Goal: Task Accomplishment & Management: Use online tool/utility

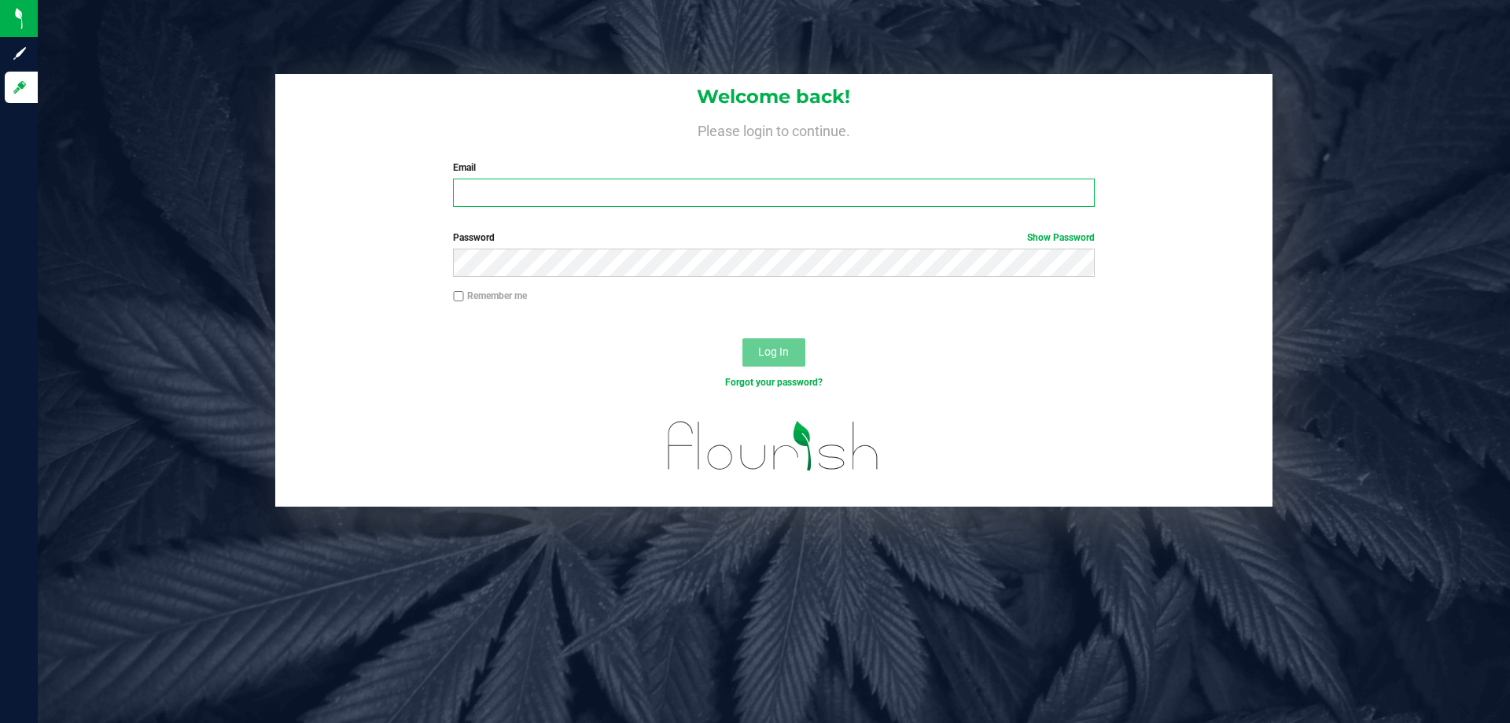
click at [544, 190] on input "Email" at bounding box center [773, 192] width 641 height 28
type input "[EMAIL_ADDRESS][DOMAIN_NAME]"
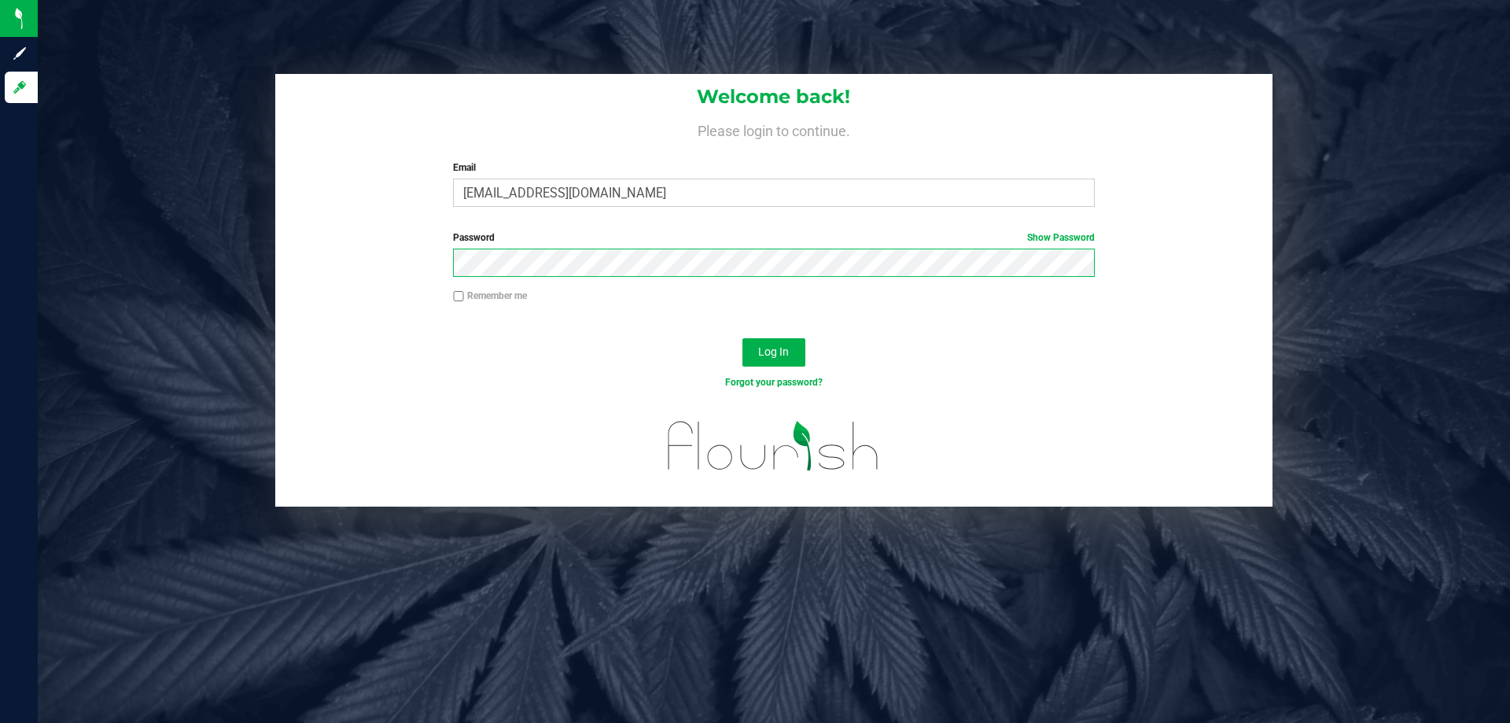
click at [742, 338] on button "Log In" at bounding box center [773, 352] width 63 height 28
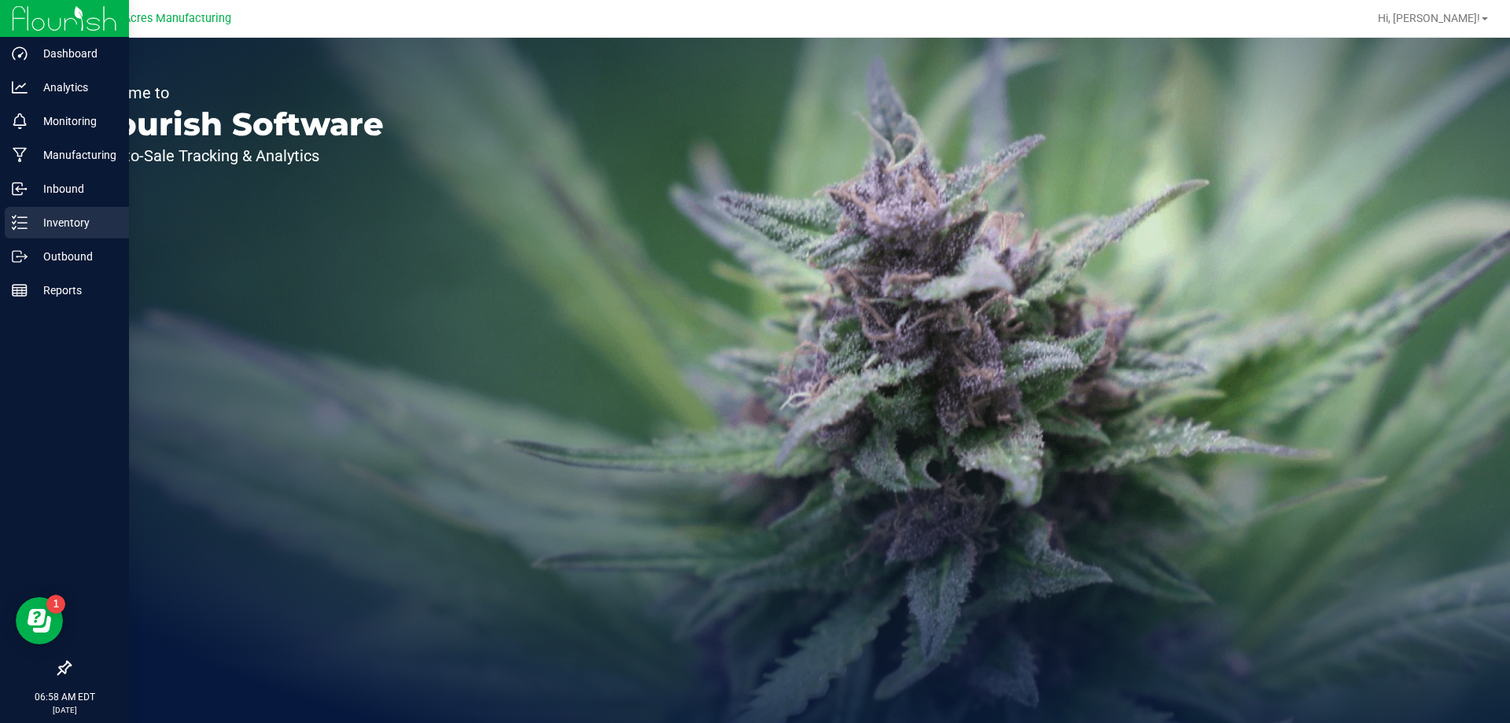
click at [111, 220] on p "Inventory" at bounding box center [75, 222] width 94 height 19
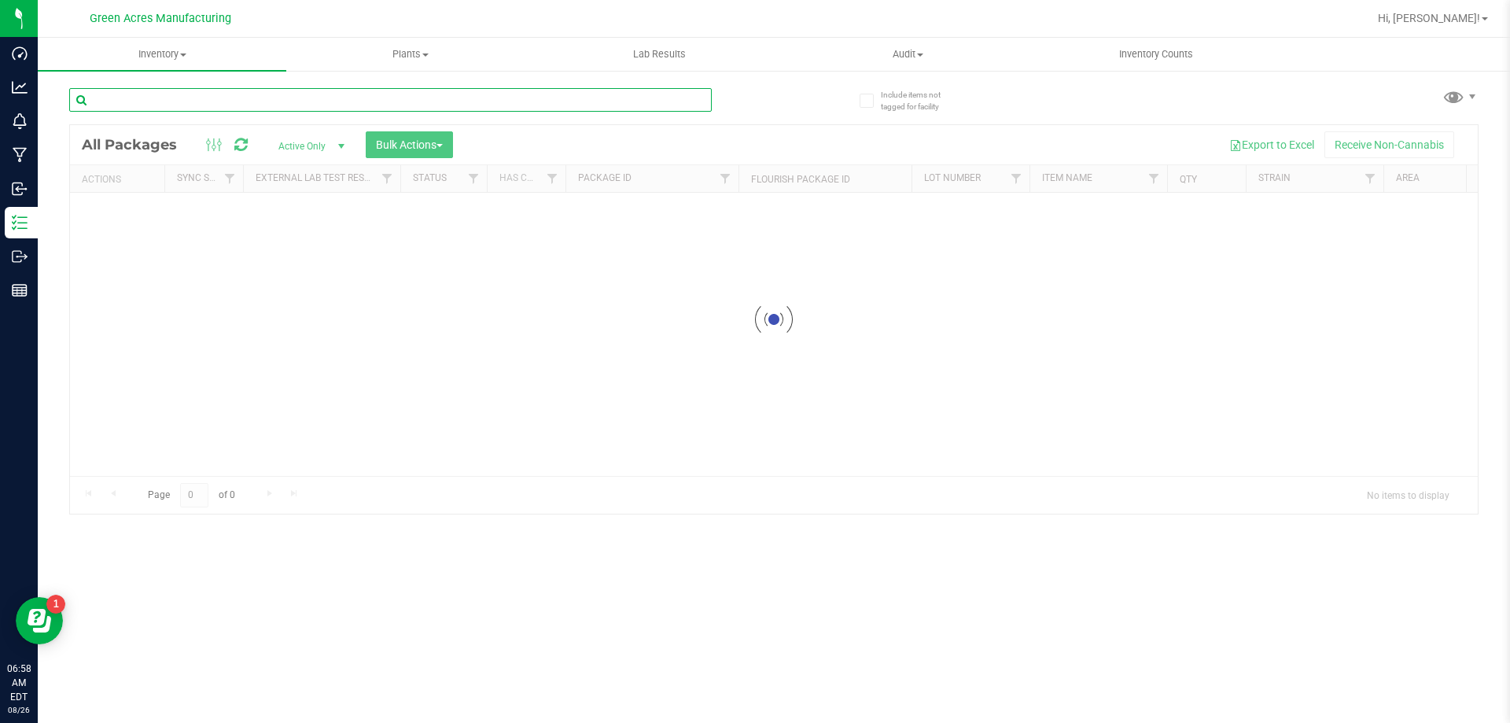
click at [318, 104] on input "text" at bounding box center [390, 100] width 642 height 24
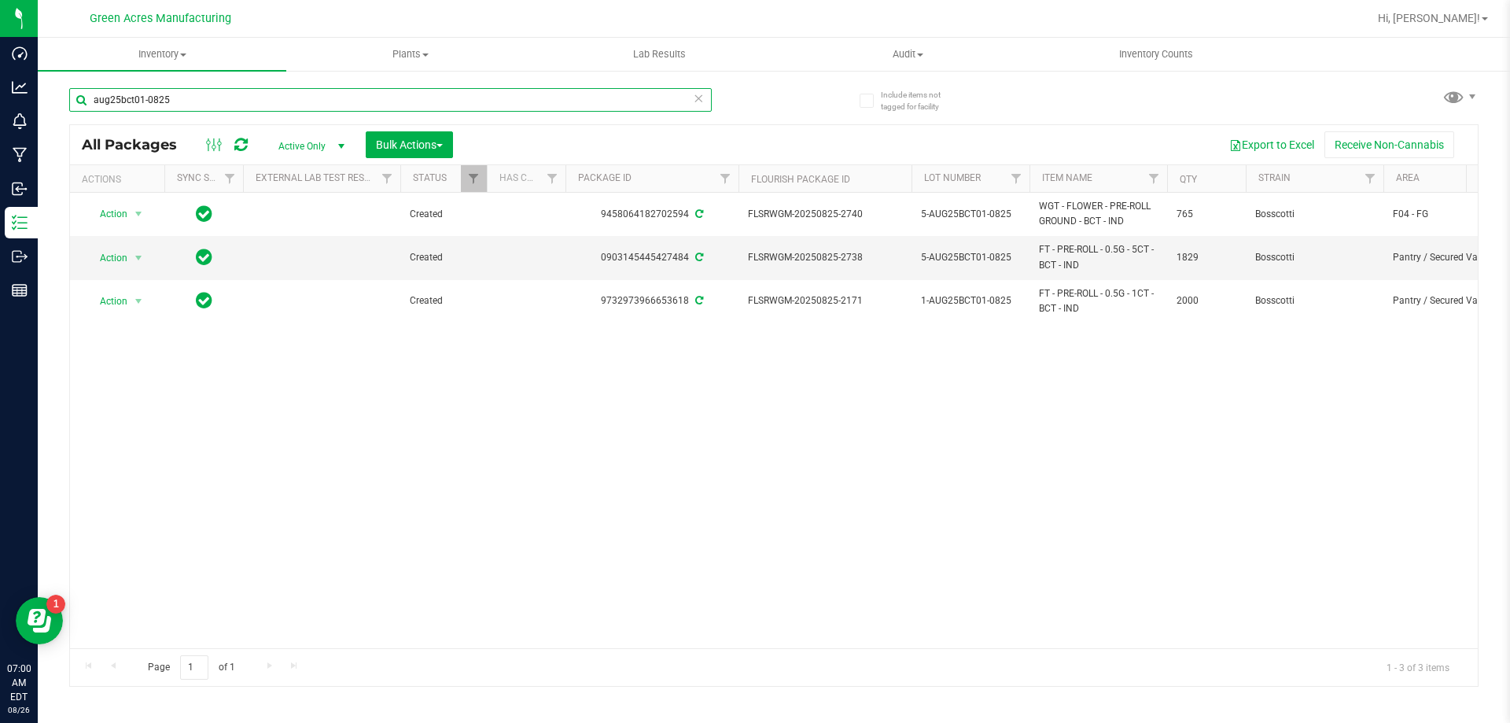
click at [264, 95] on input "aug25bct01-0825" at bounding box center [390, 100] width 642 height 24
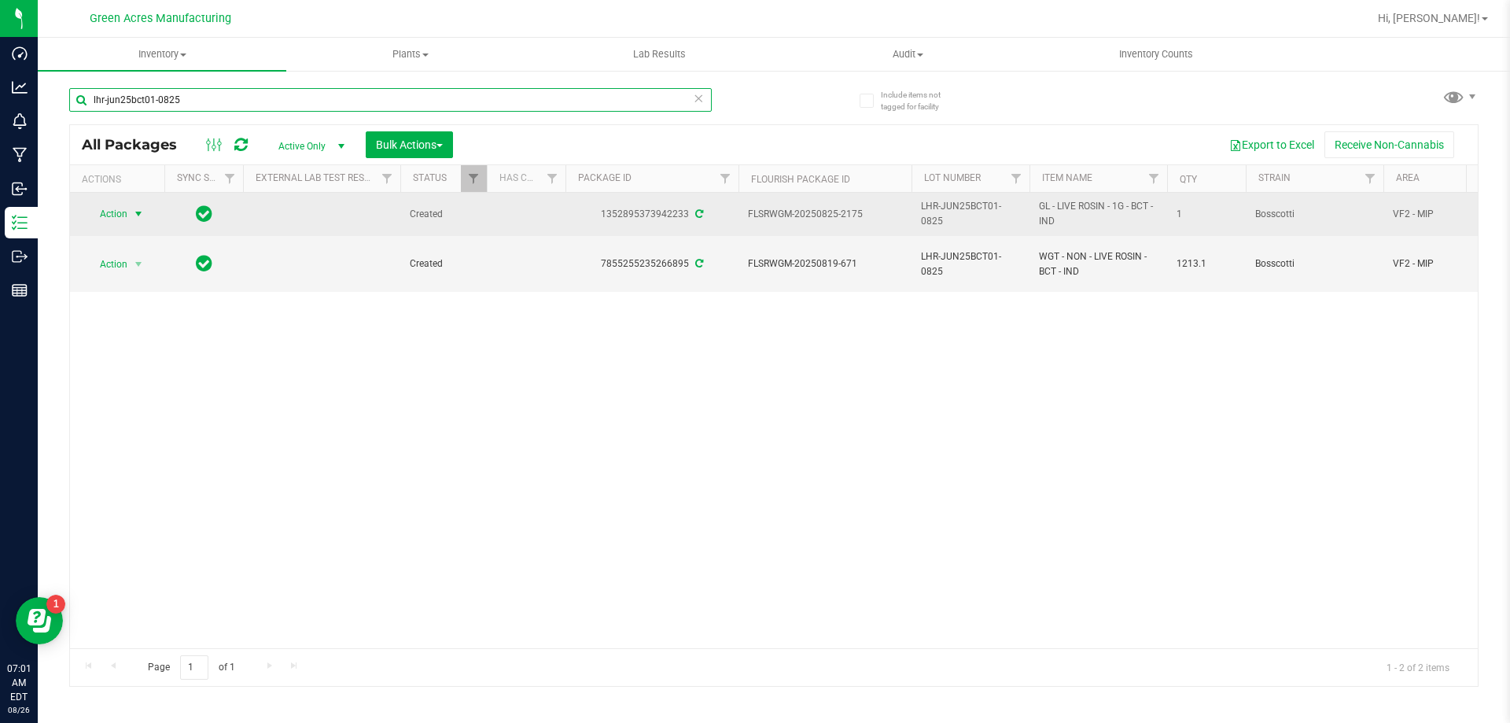
type input "lhr-jun25bct01-0825"
click at [126, 222] on span "Action" at bounding box center [107, 214] width 42 height 22
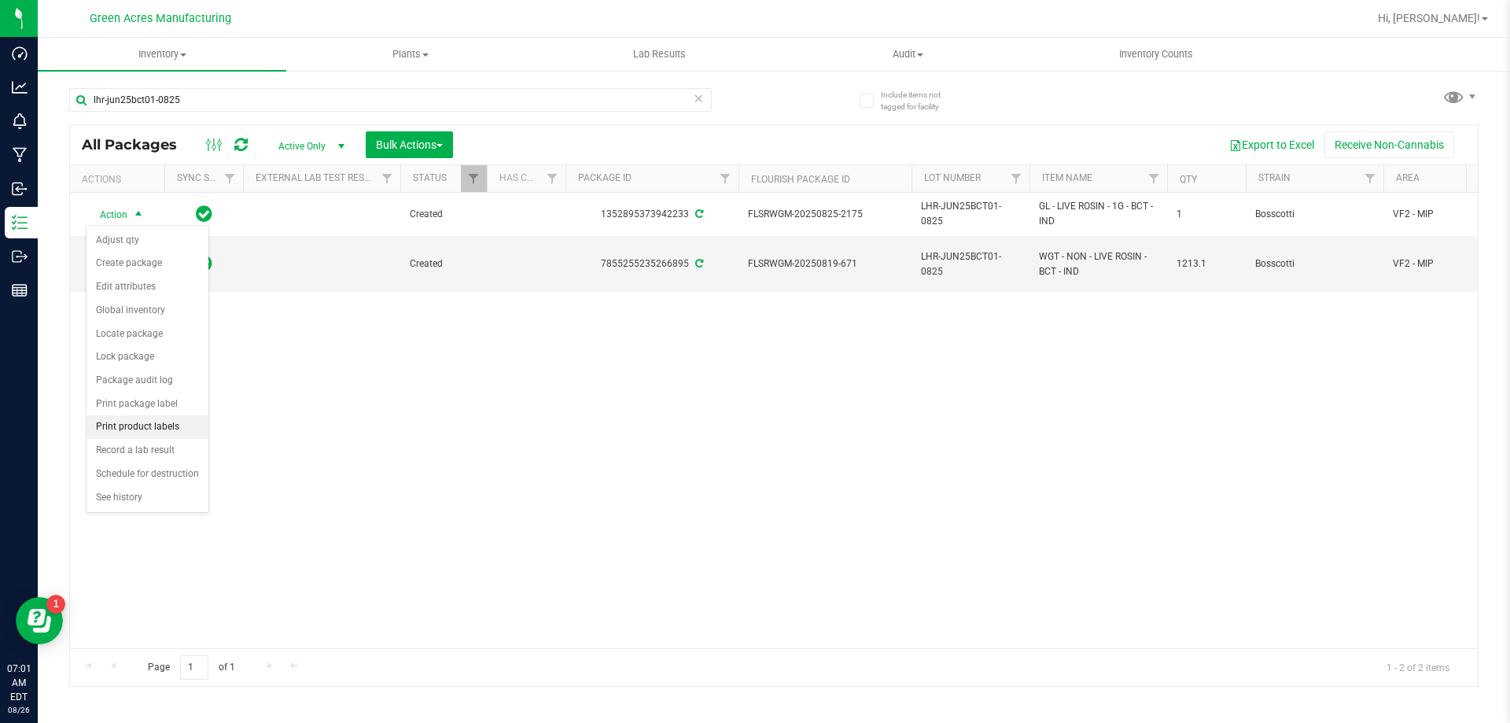
click at [161, 428] on li "Print product labels" at bounding box center [147, 427] width 122 height 24
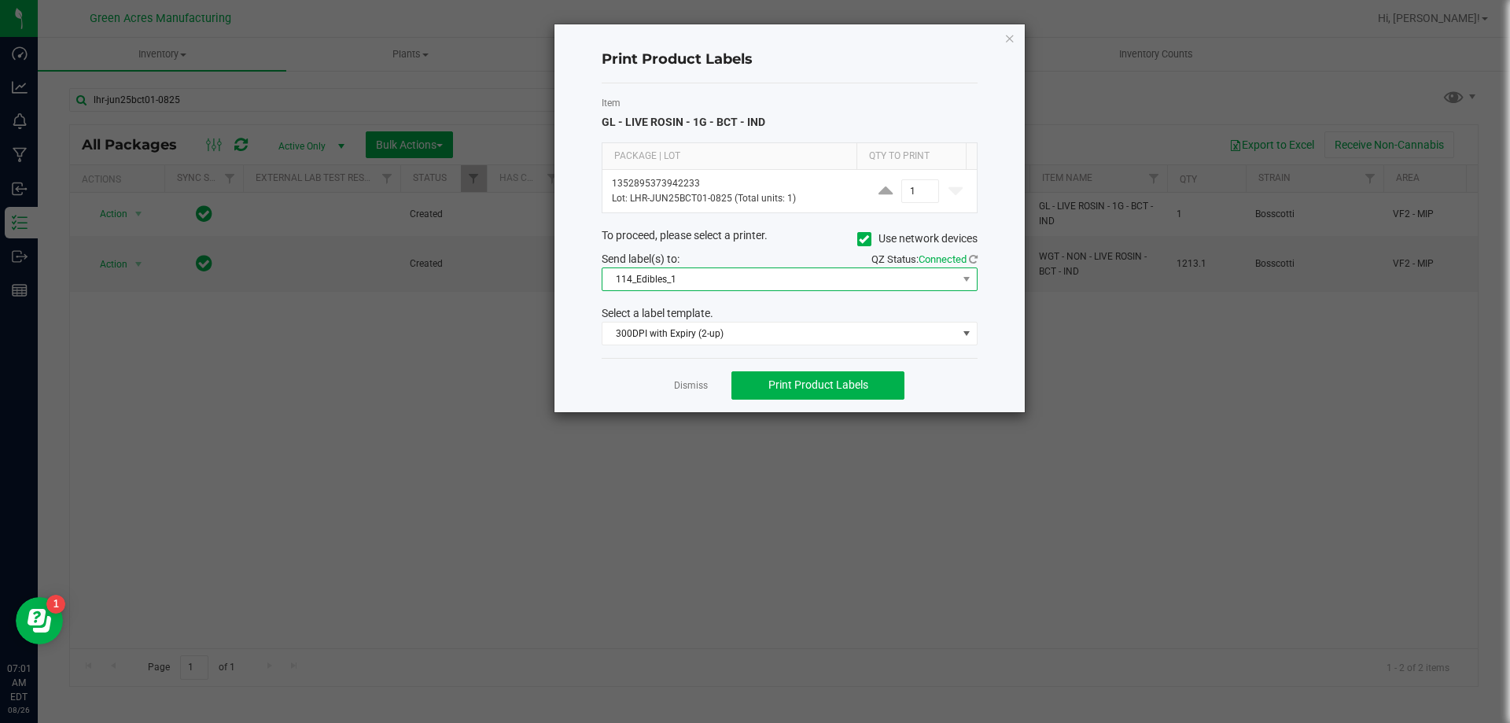
click at [697, 278] on span "114_Edibles_1" at bounding box center [779, 279] width 355 height 22
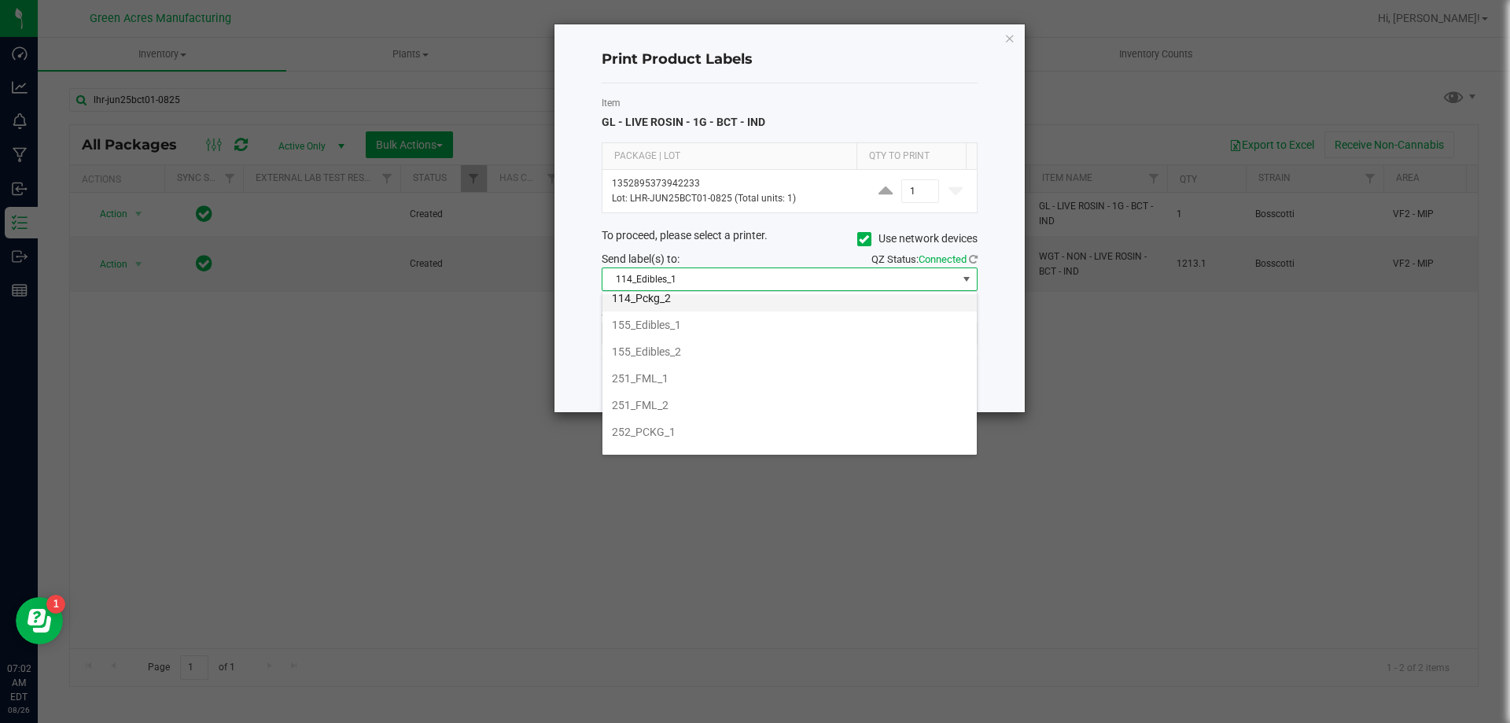
scroll to position [157, 0]
drag, startPoint x: 679, startPoint y: 392, endPoint x: 674, endPoint y: 382, distance: 10.5
click at [679, 390] on li "252_PCKG_2" at bounding box center [789, 390] width 374 height 27
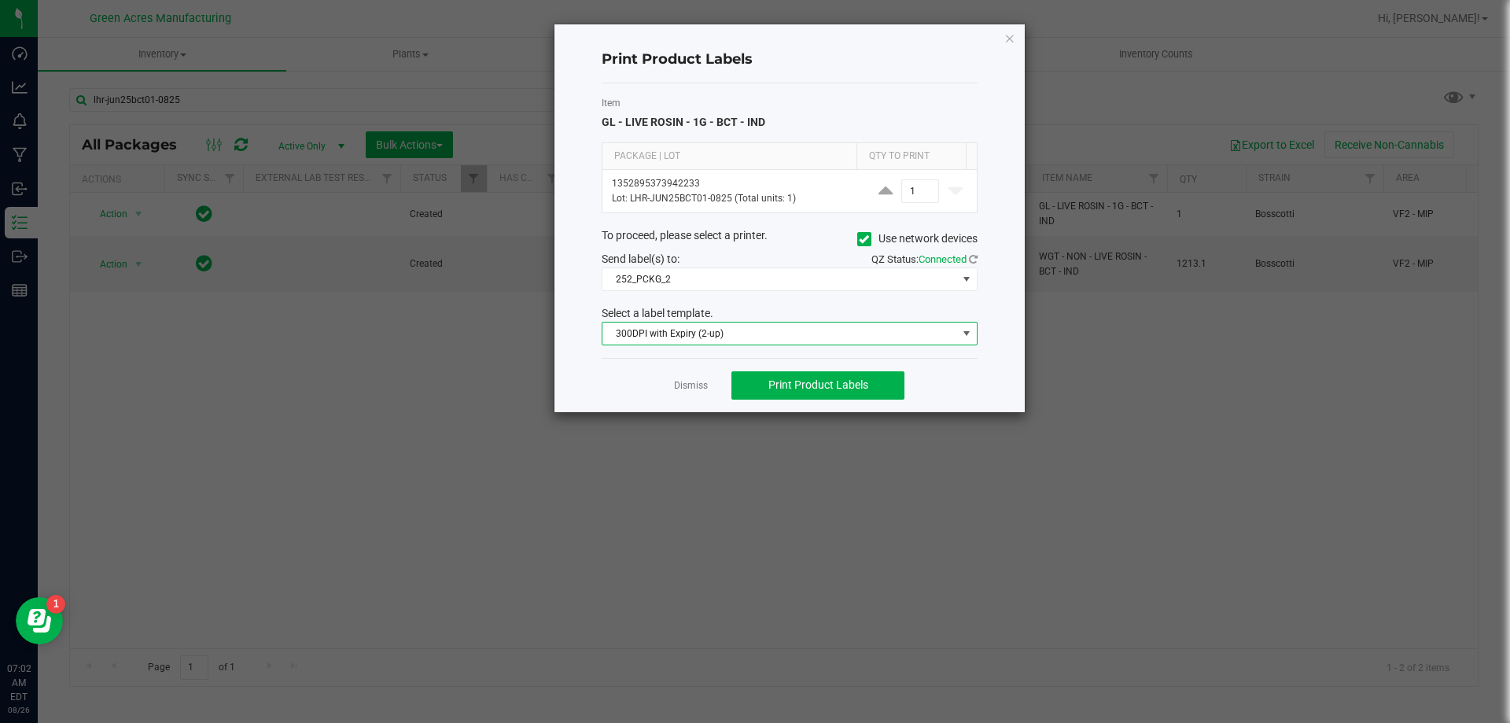
click at [740, 336] on span "300DPI with Expiry (2-up)" at bounding box center [779, 333] width 355 height 22
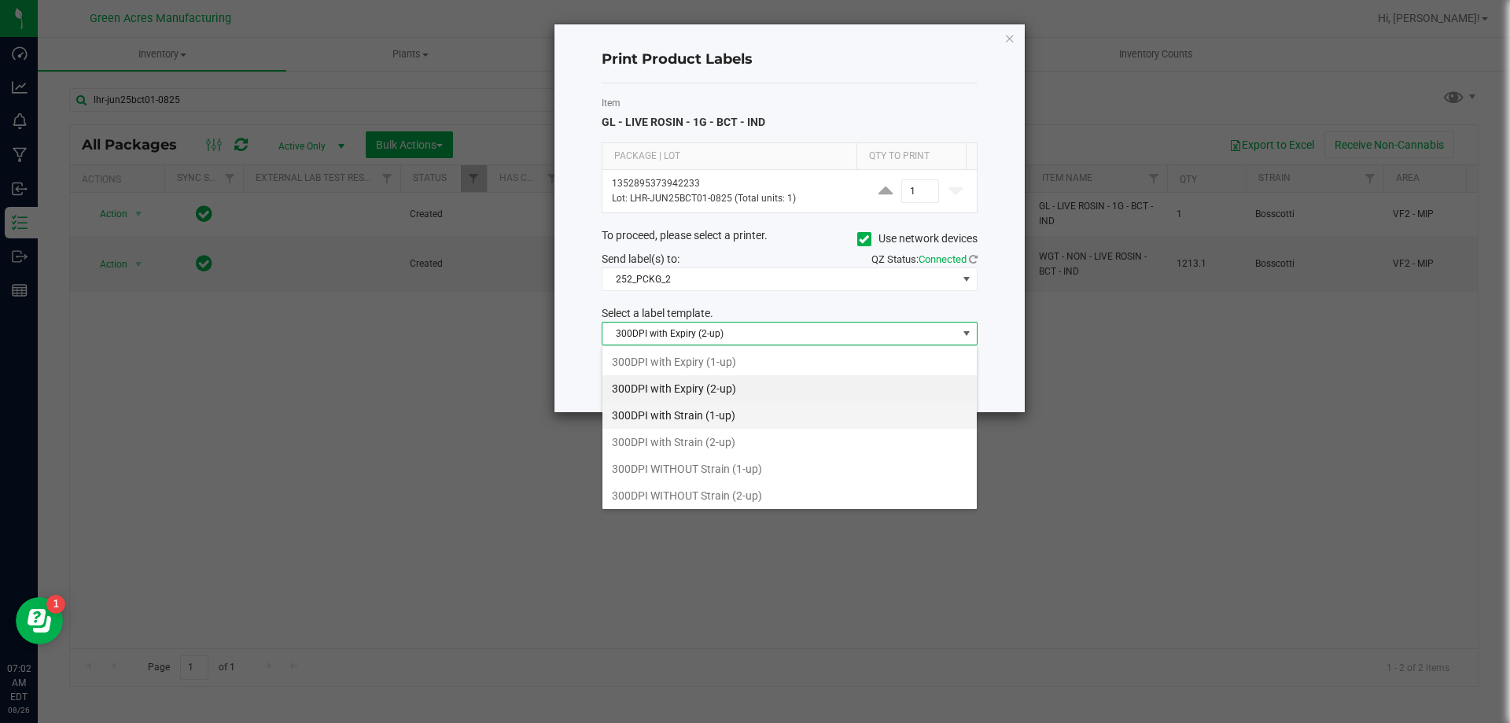
scroll to position [24, 376]
click at [737, 439] on li "300DPI with Strain (2-up)" at bounding box center [789, 442] width 374 height 27
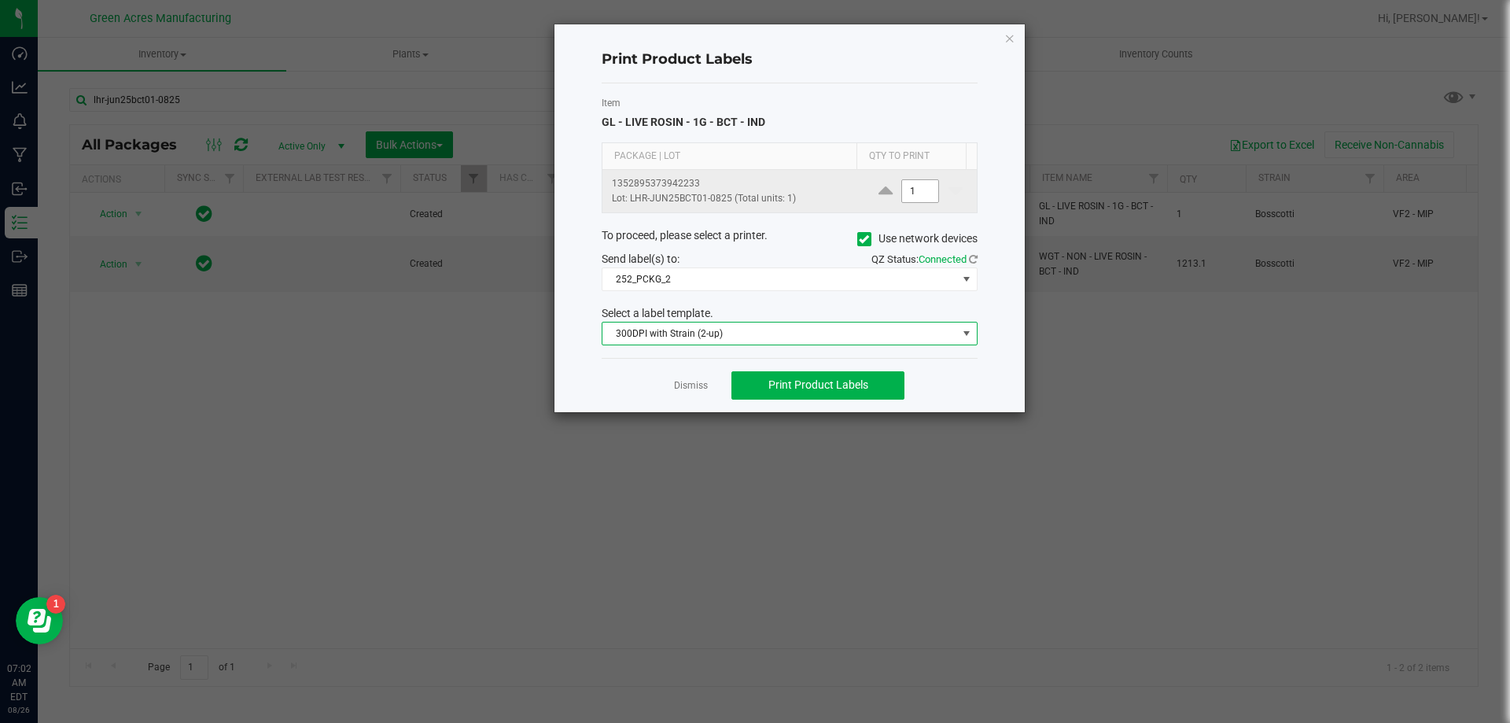
click at [902, 193] on input "1" at bounding box center [920, 191] width 36 height 22
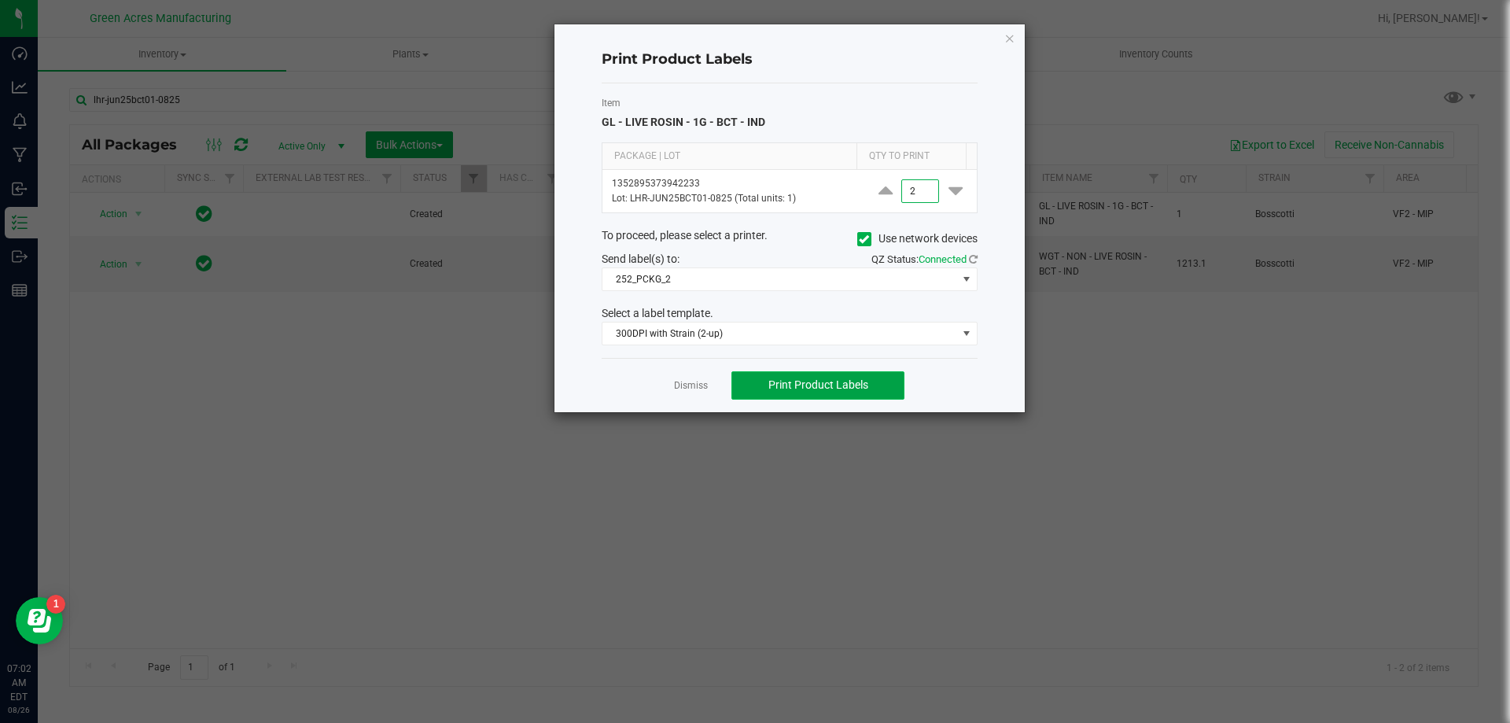
click at [803, 395] on button "Print Product Labels" at bounding box center [817, 385] width 173 height 28
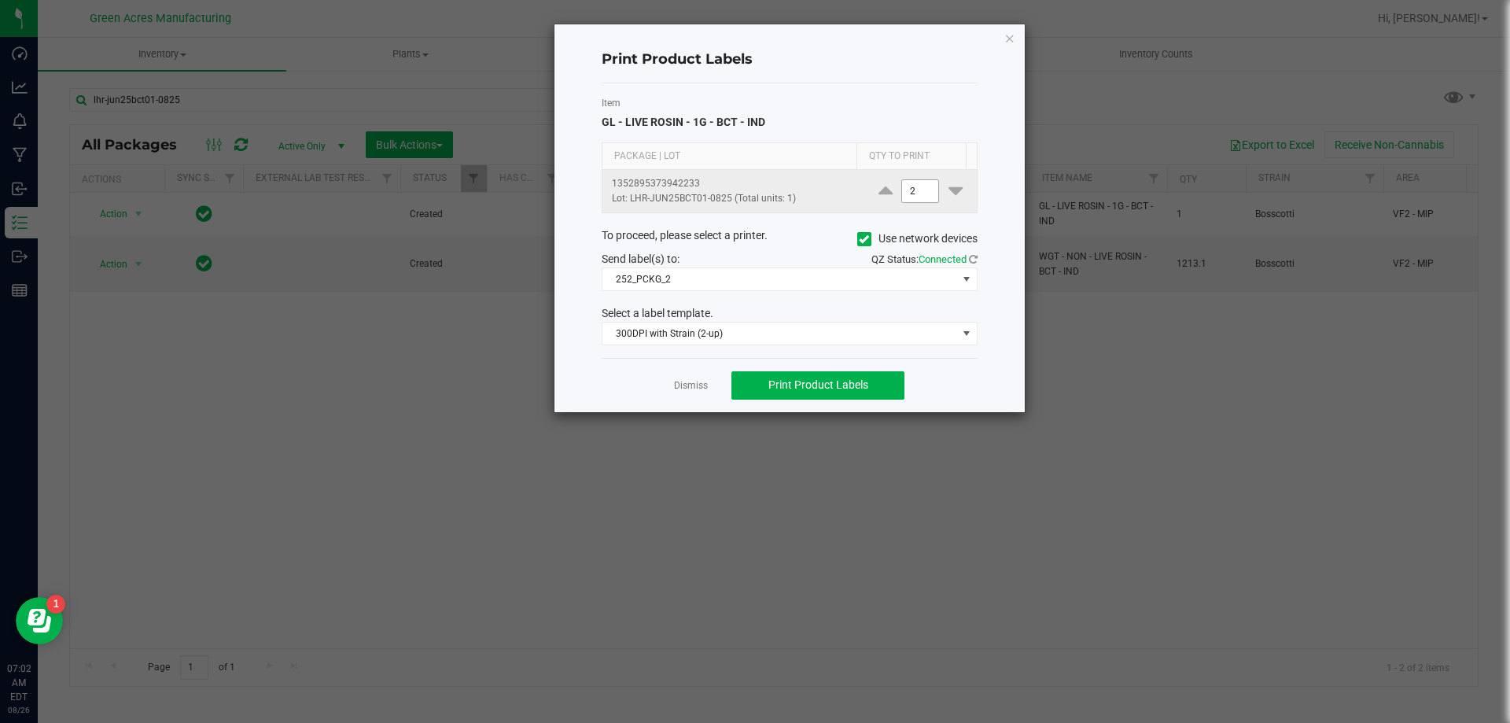
click at [920, 191] on input "2" at bounding box center [920, 191] width 36 height 22
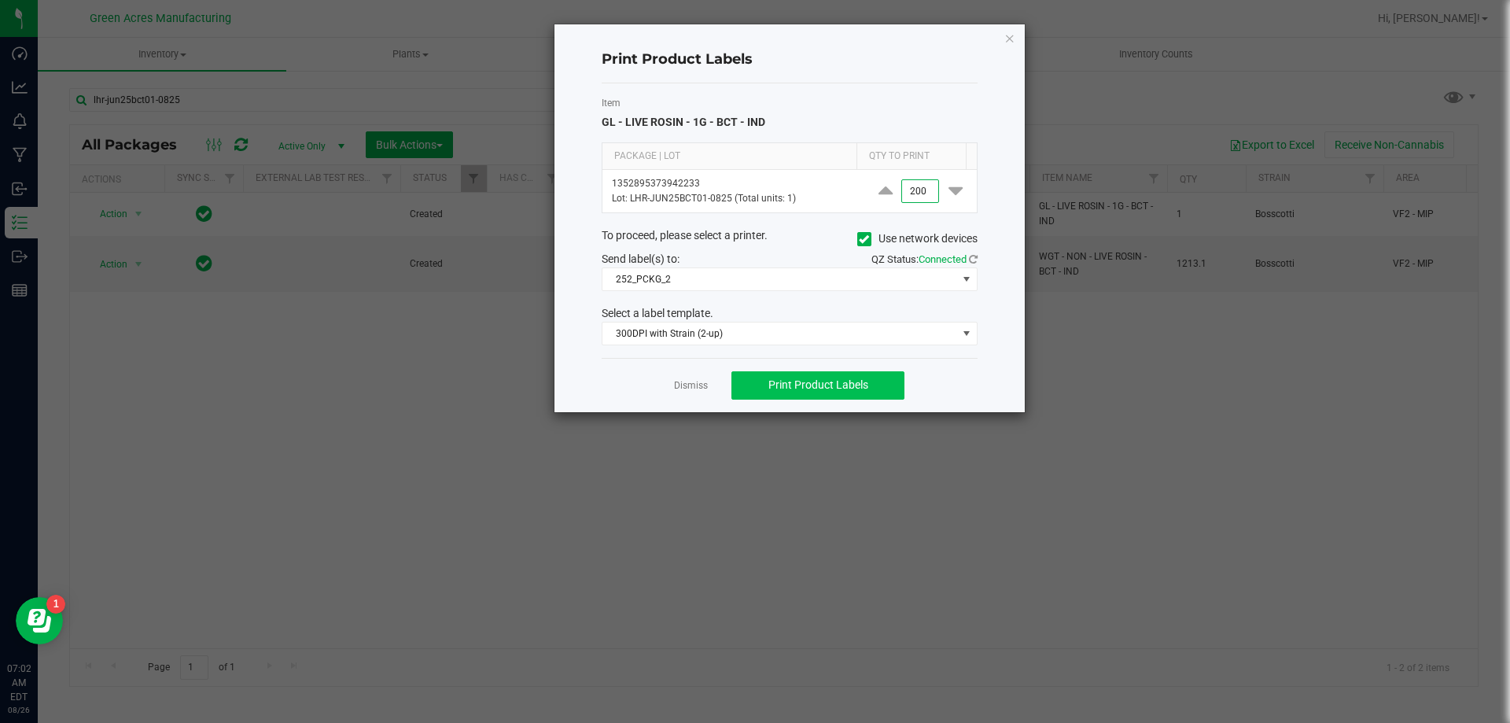
type input "200"
click at [834, 378] on span "Print Product Labels" at bounding box center [818, 384] width 100 height 13
click at [682, 381] on link "Dismiss" at bounding box center [691, 385] width 34 height 13
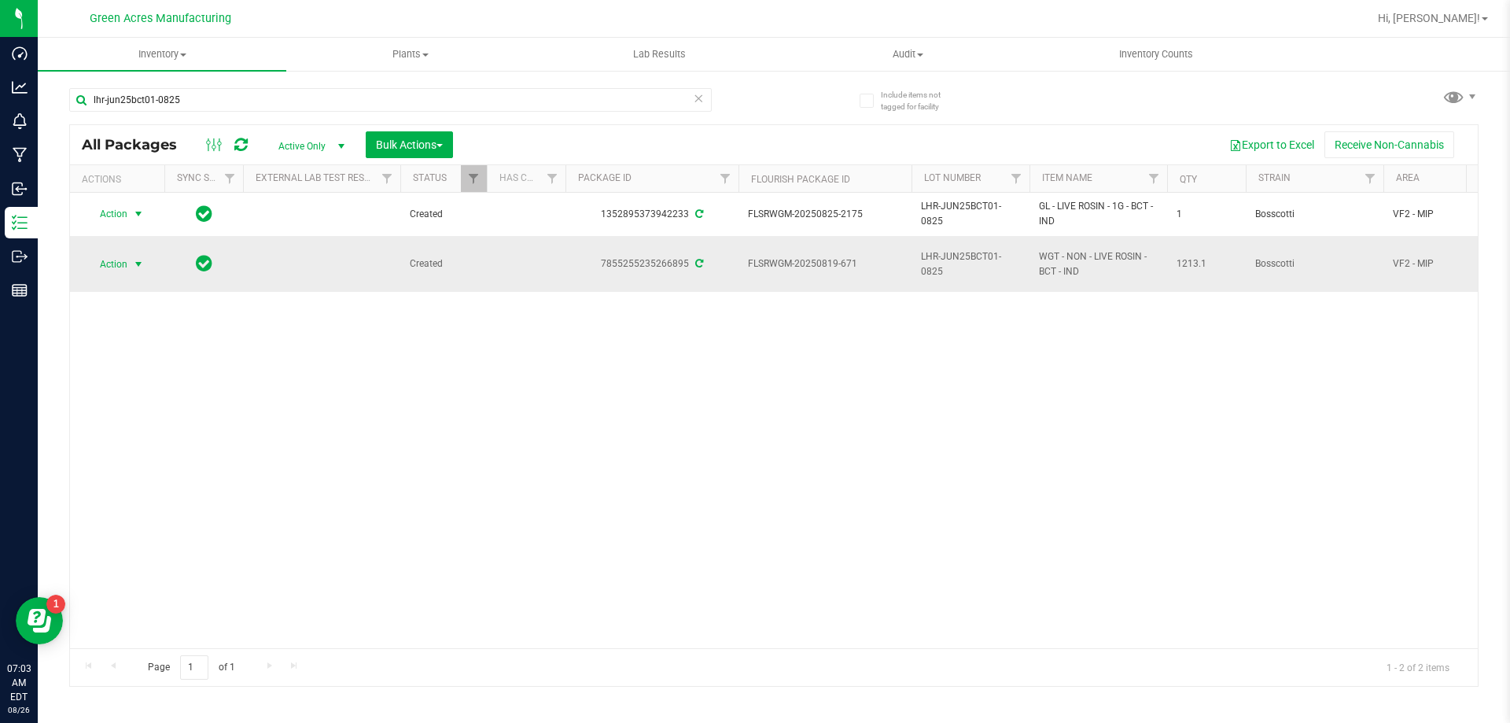
click at [115, 269] on span "Action" at bounding box center [107, 264] width 42 height 22
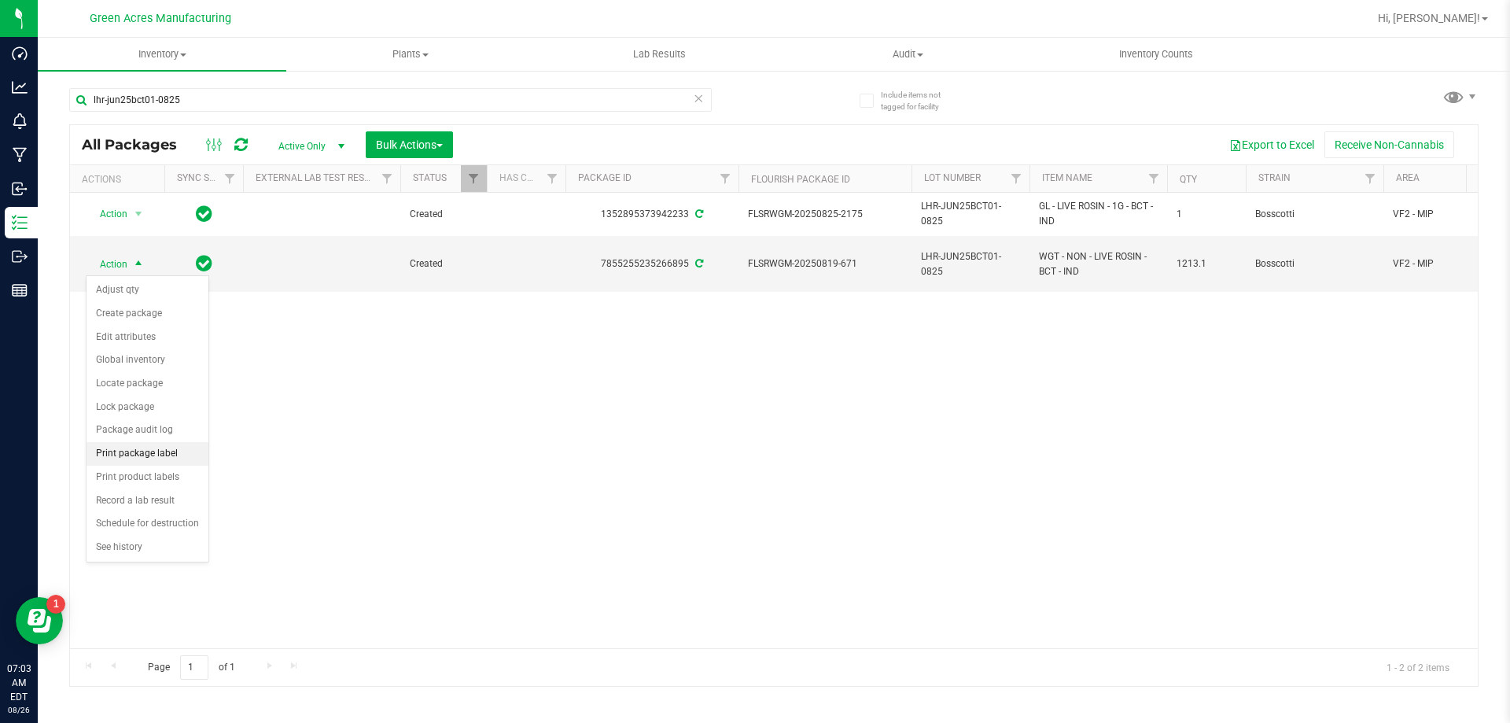
click at [167, 454] on li "Print package label" at bounding box center [147, 454] width 122 height 24
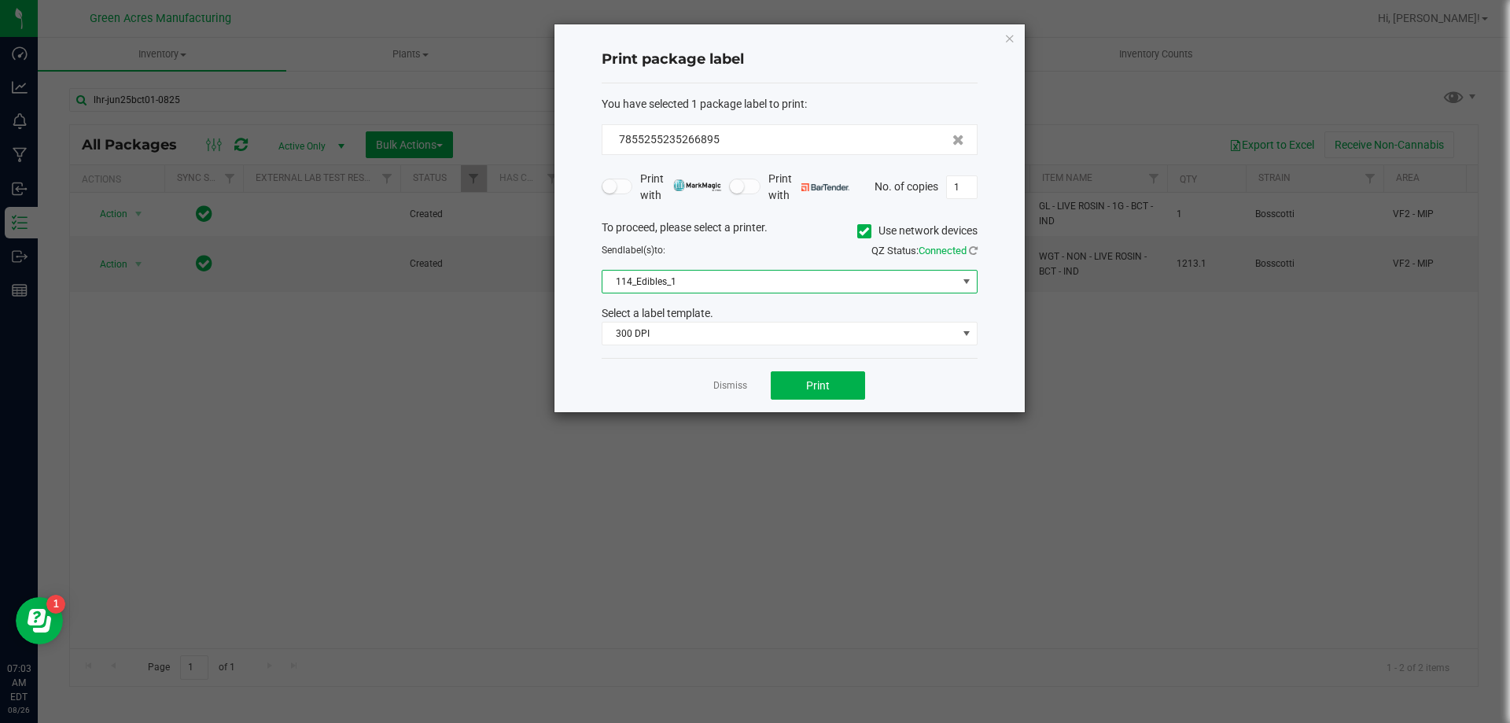
click at [808, 279] on span "114_Edibles_1" at bounding box center [779, 281] width 355 height 22
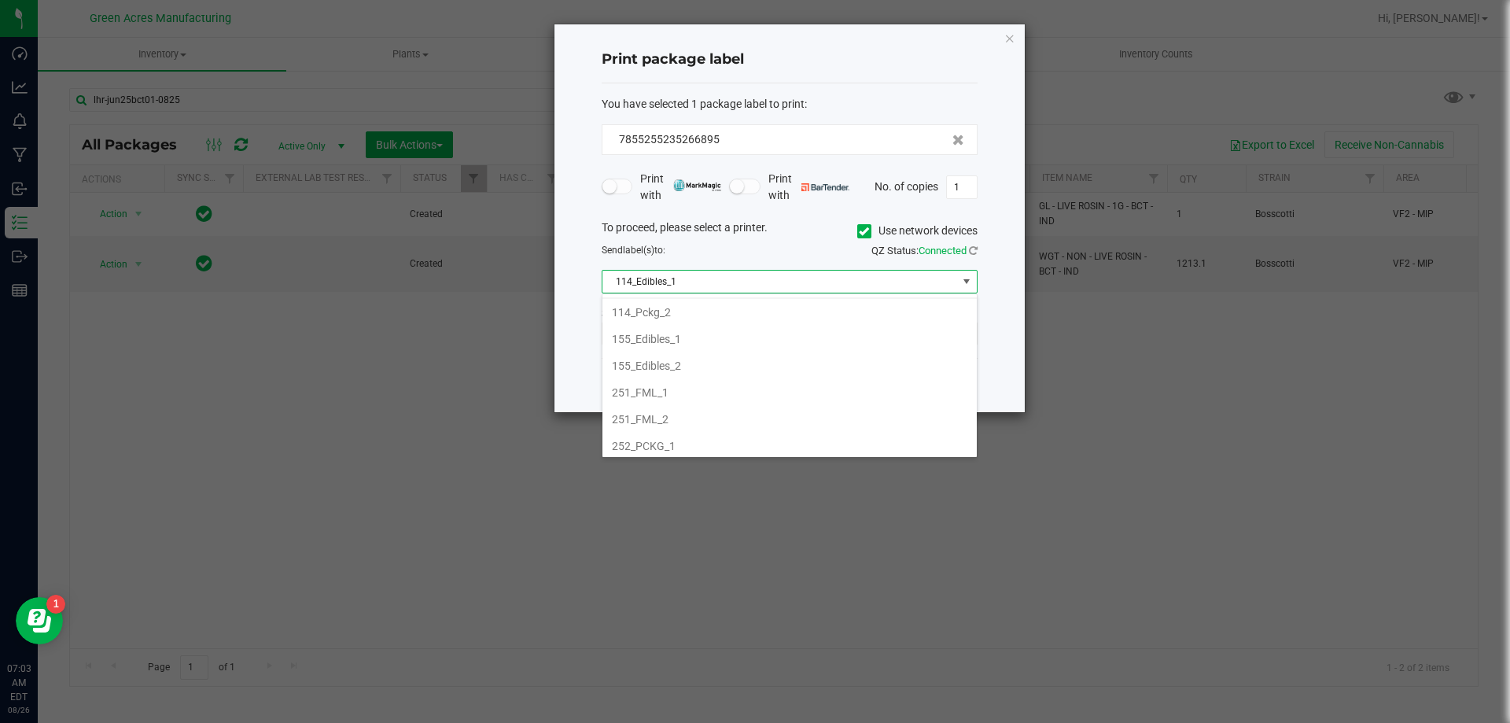
scroll to position [157, 0]
click at [762, 315] on li "251_FML_1" at bounding box center [789, 313] width 374 height 27
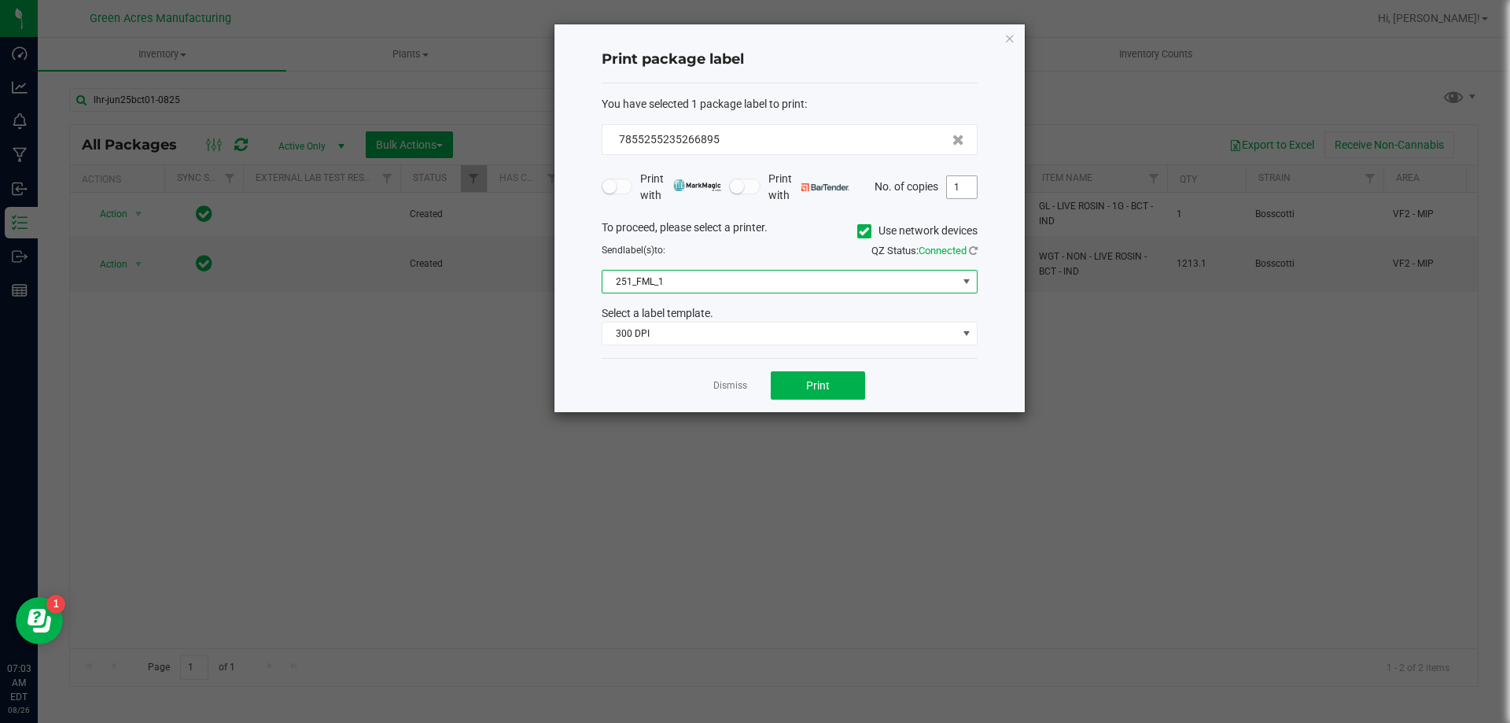
click at [963, 189] on input "1" at bounding box center [962, 187] width 30 height 22
type input "2"
click at [852, 376] on button "Print" at bounding box center [818, 385] width 94 height 28
